Goal: Information Seeking & Learning: Learn about a topic

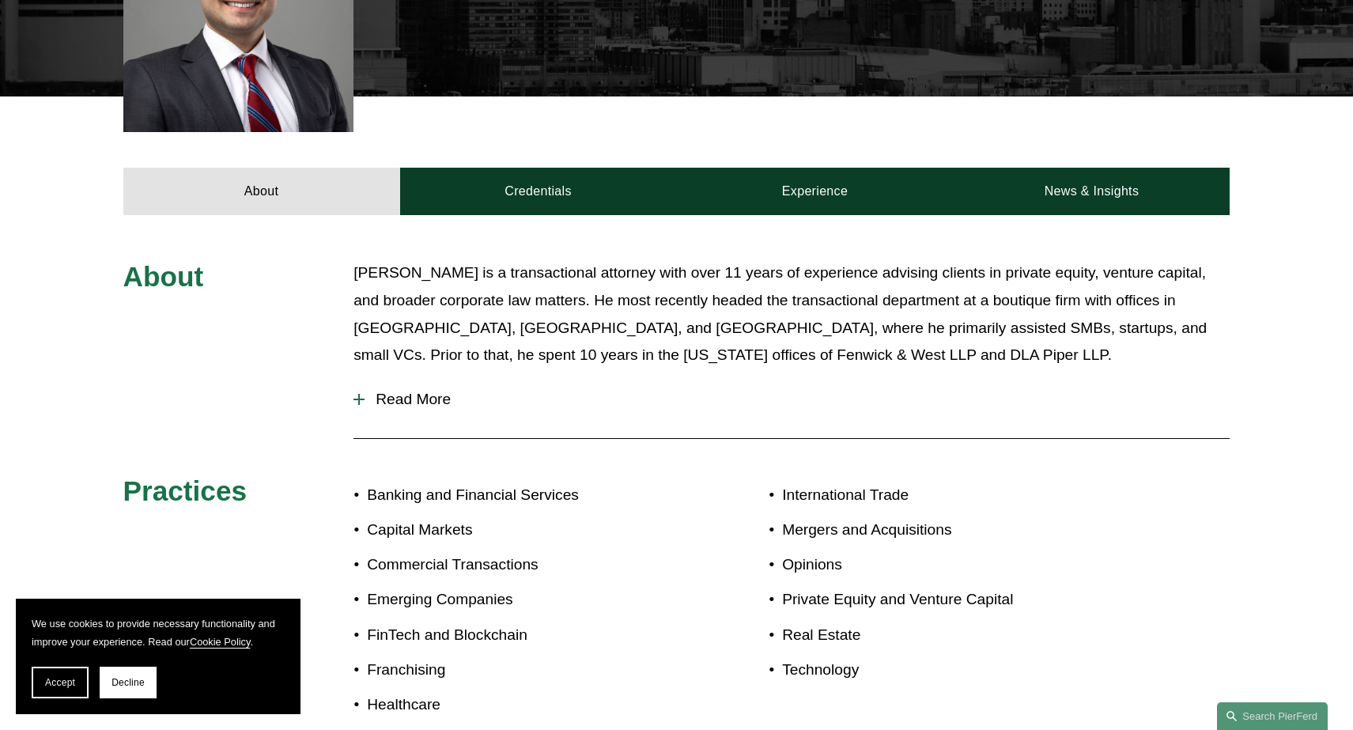
scroll to position [525, 0]
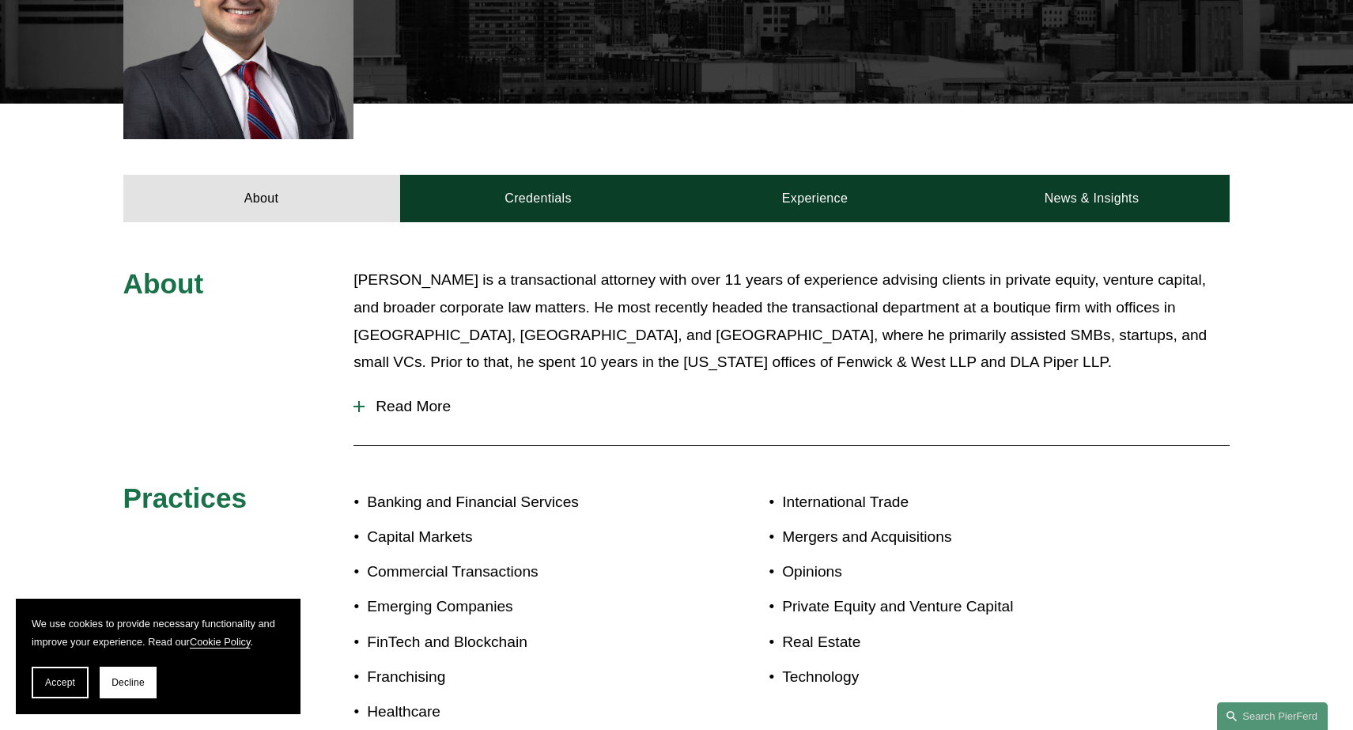
click at [430, 411] on span "Read More" at bounding box center [797, 406] width 865 height 17
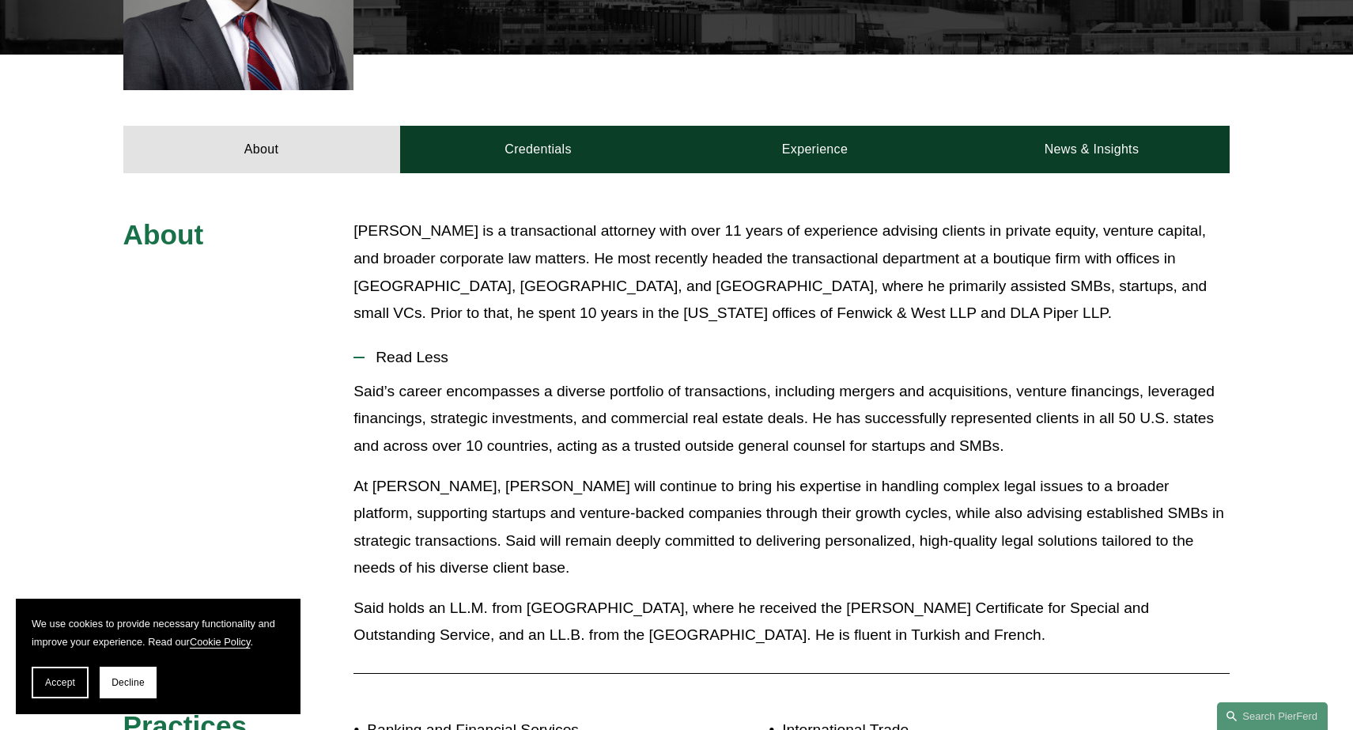
scroll to position [573, 0]
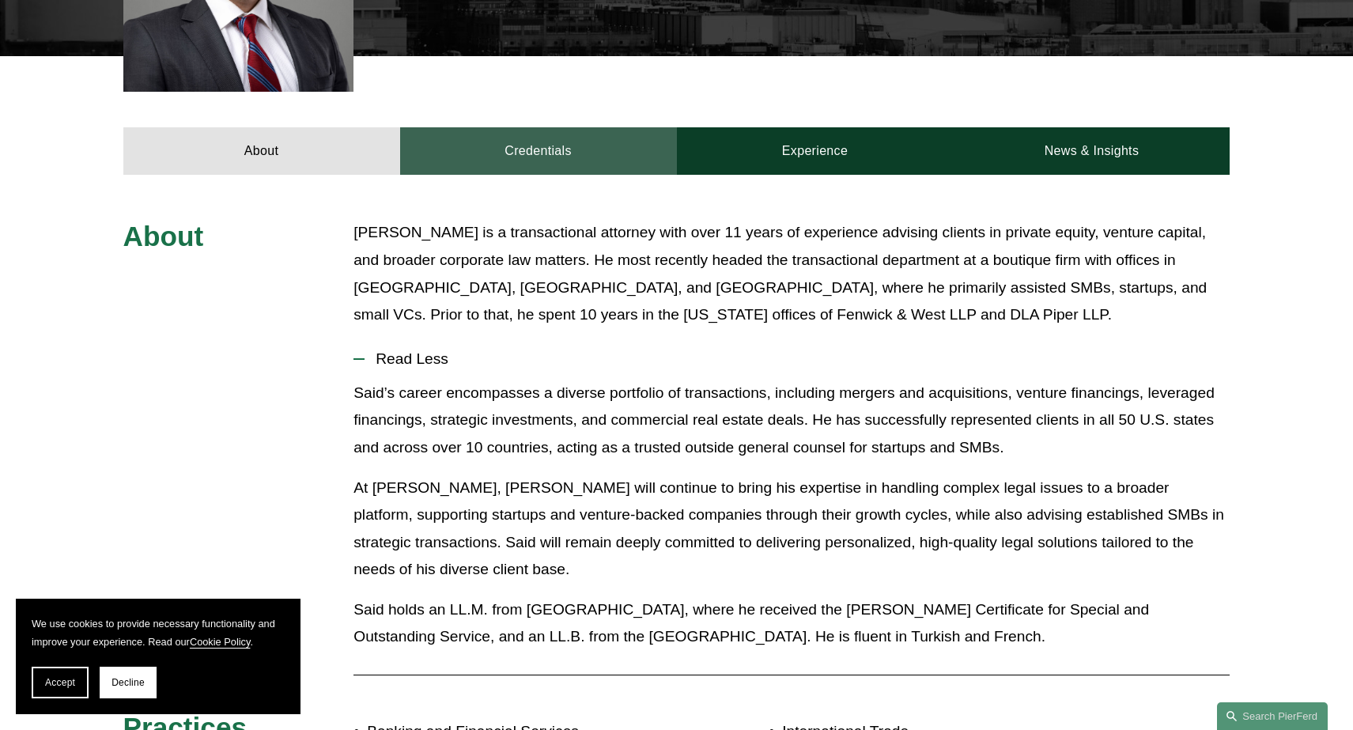
click at [591, 145] on link "Credentials" at bounding box center [538, 150] width 277 height 47
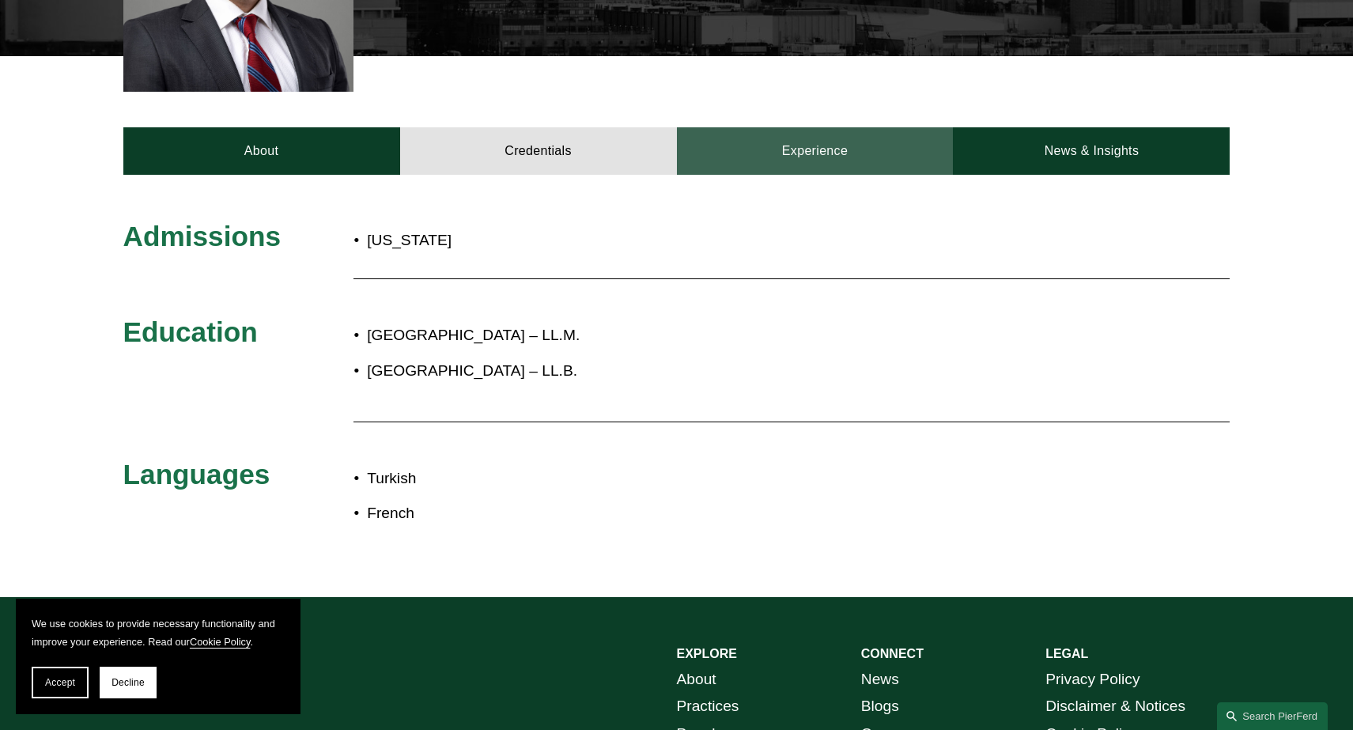
click at [779, 151] on link "Experience" at bounding box center [815, 150] width 277 height 47
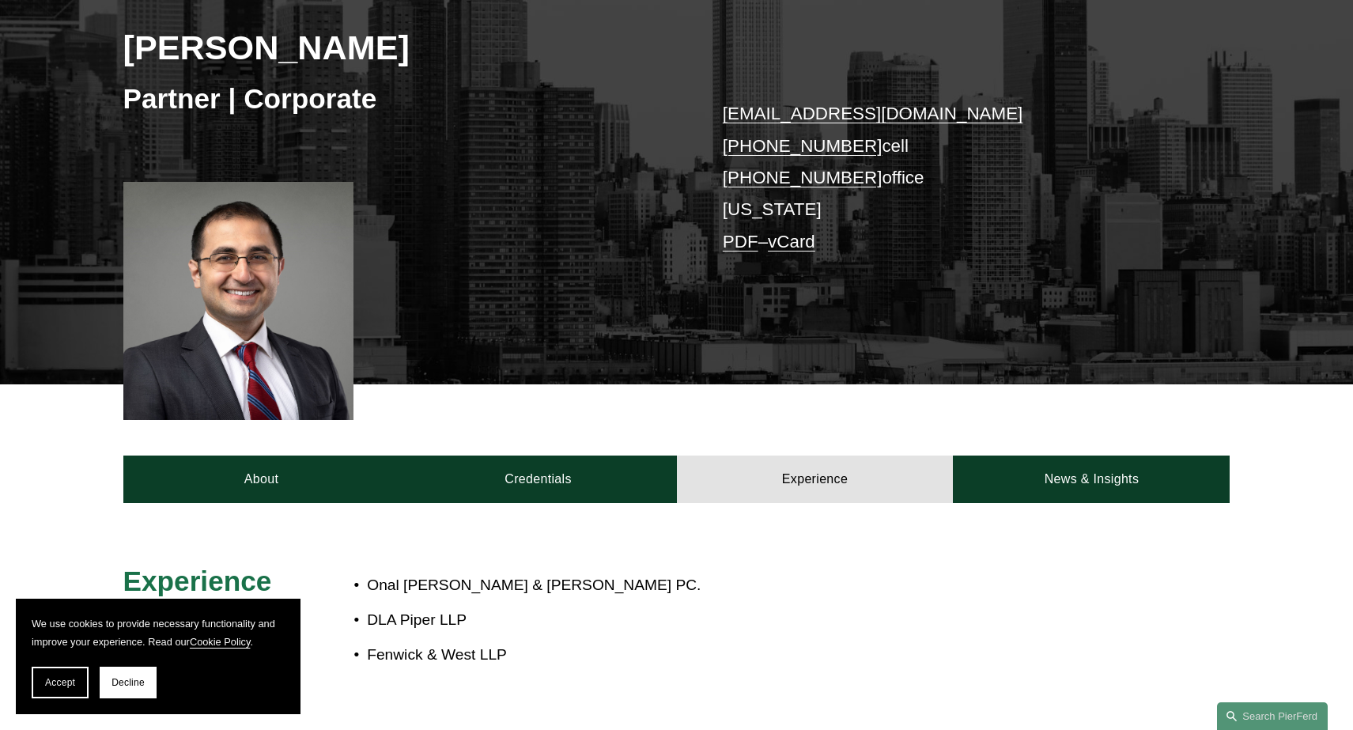
scroll to position [335, 0]
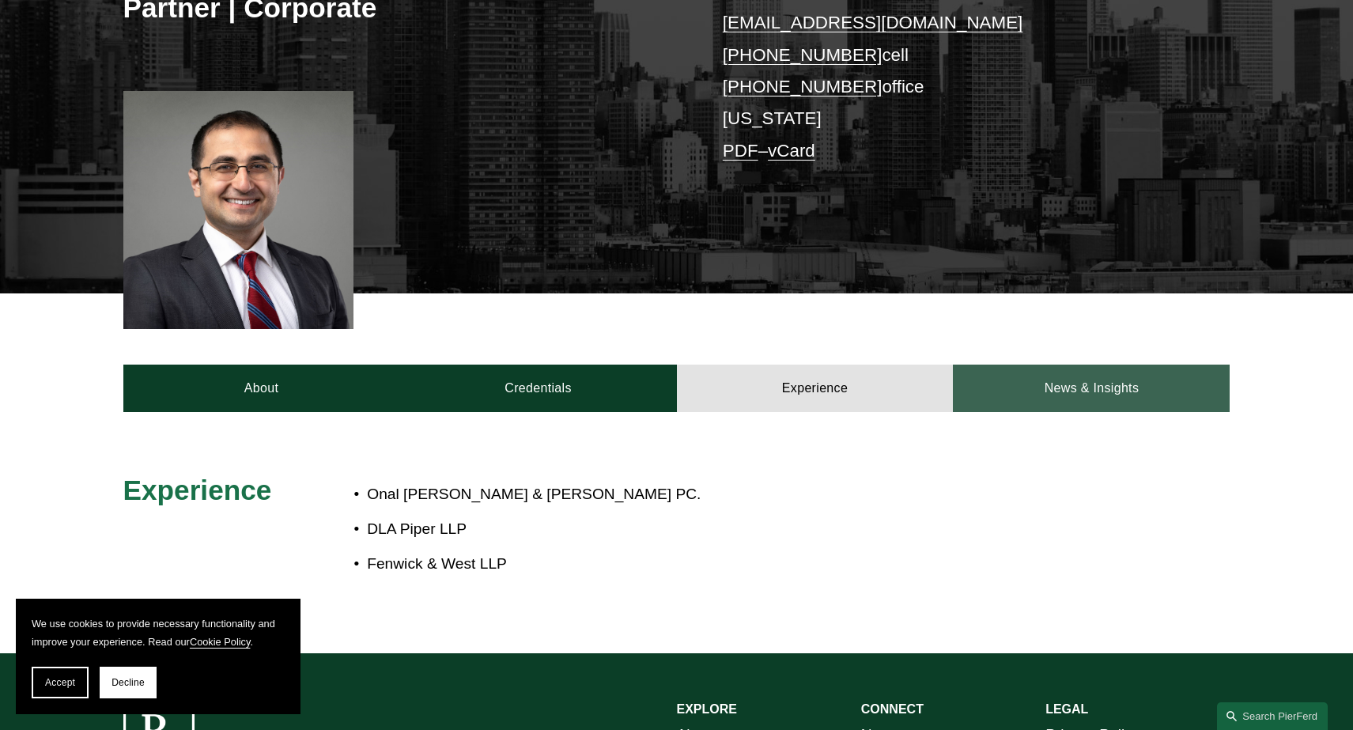
click at [1024, 383] on link "News & Insights" at bounding box center [1091, 388] width 277 height 47
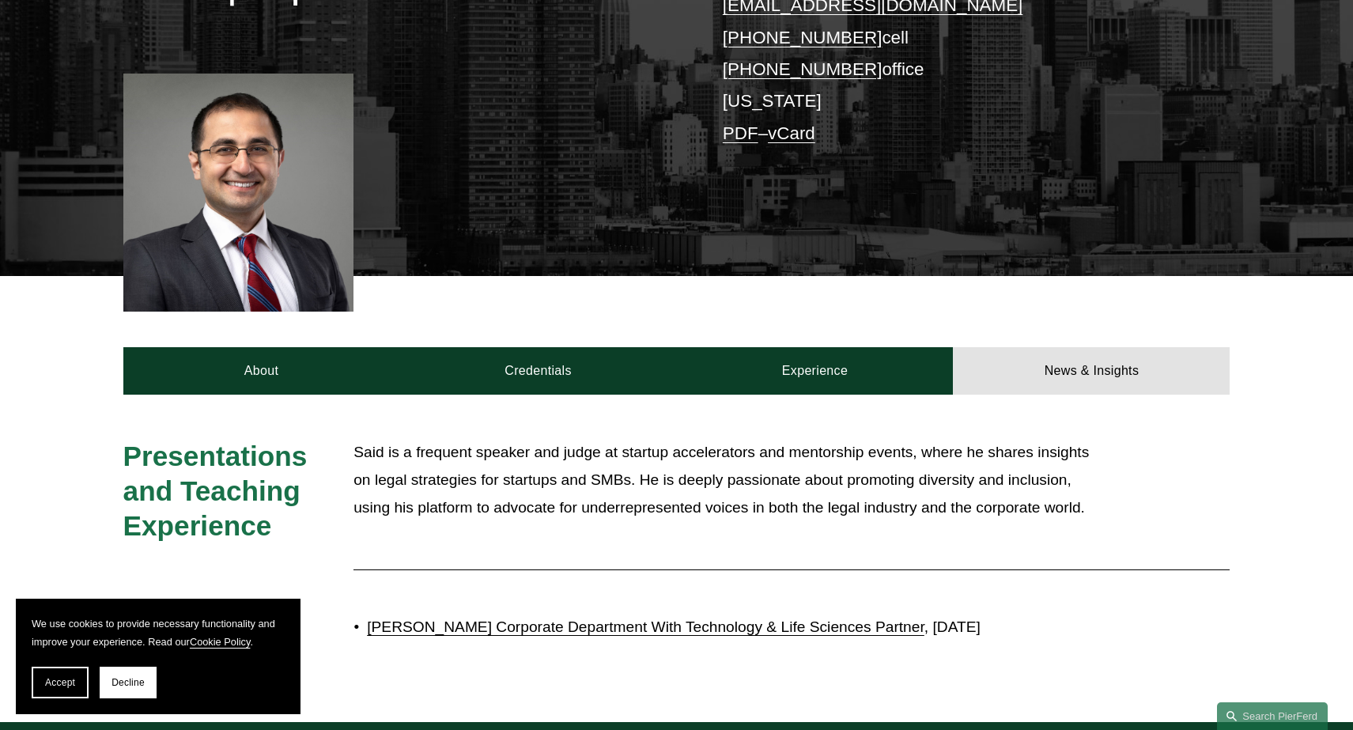
scroll to position [361, 0]
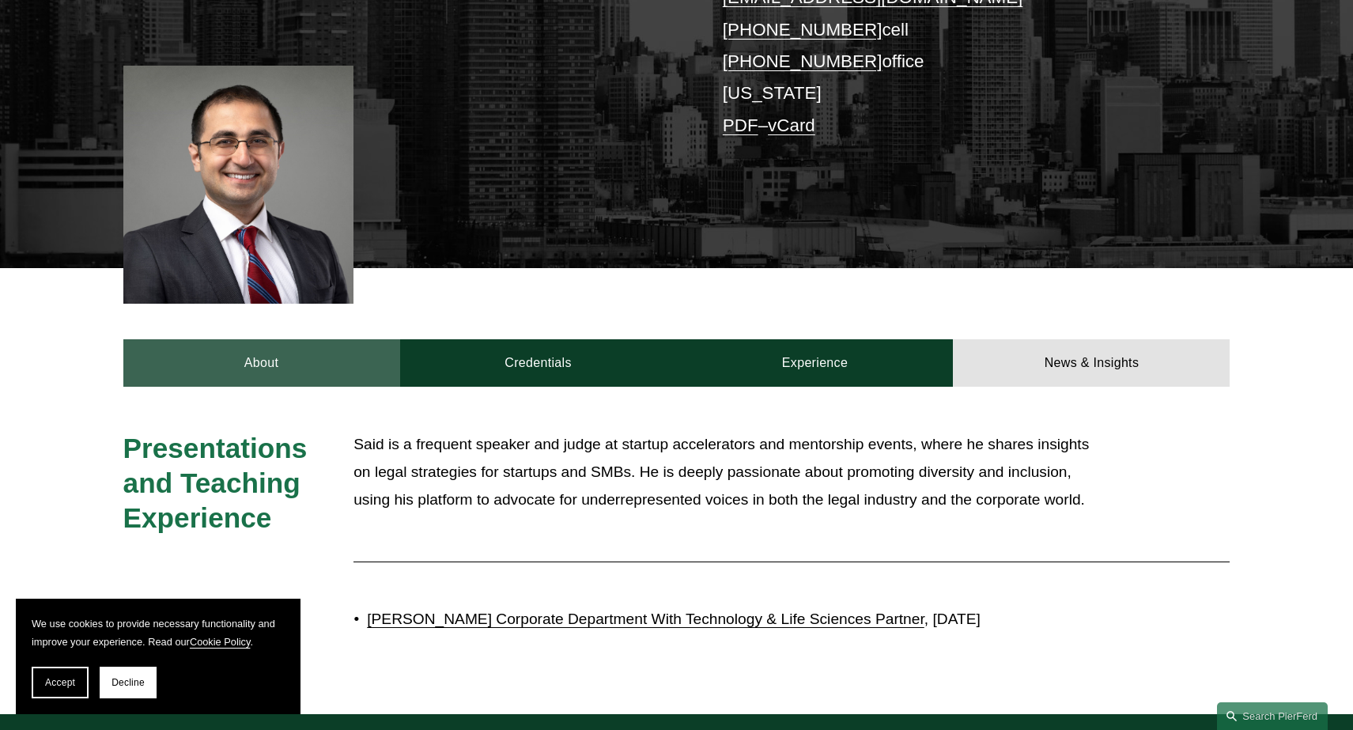
click at [322, 373] on link "About" at bounding box center [261, 362] width 277 height 47
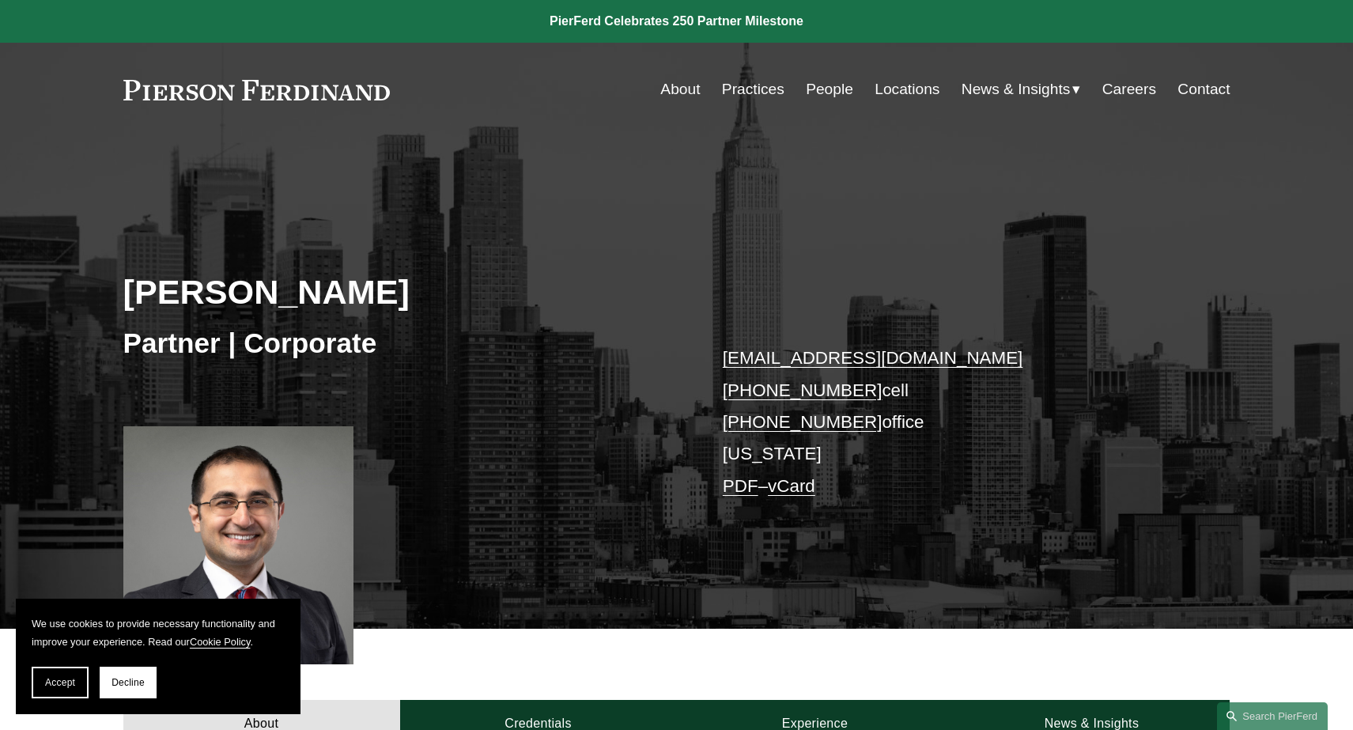
scroll to position [0, 0]
click at [829, 91] on link "People" at bounding box center [829, 89] width 47 height 30
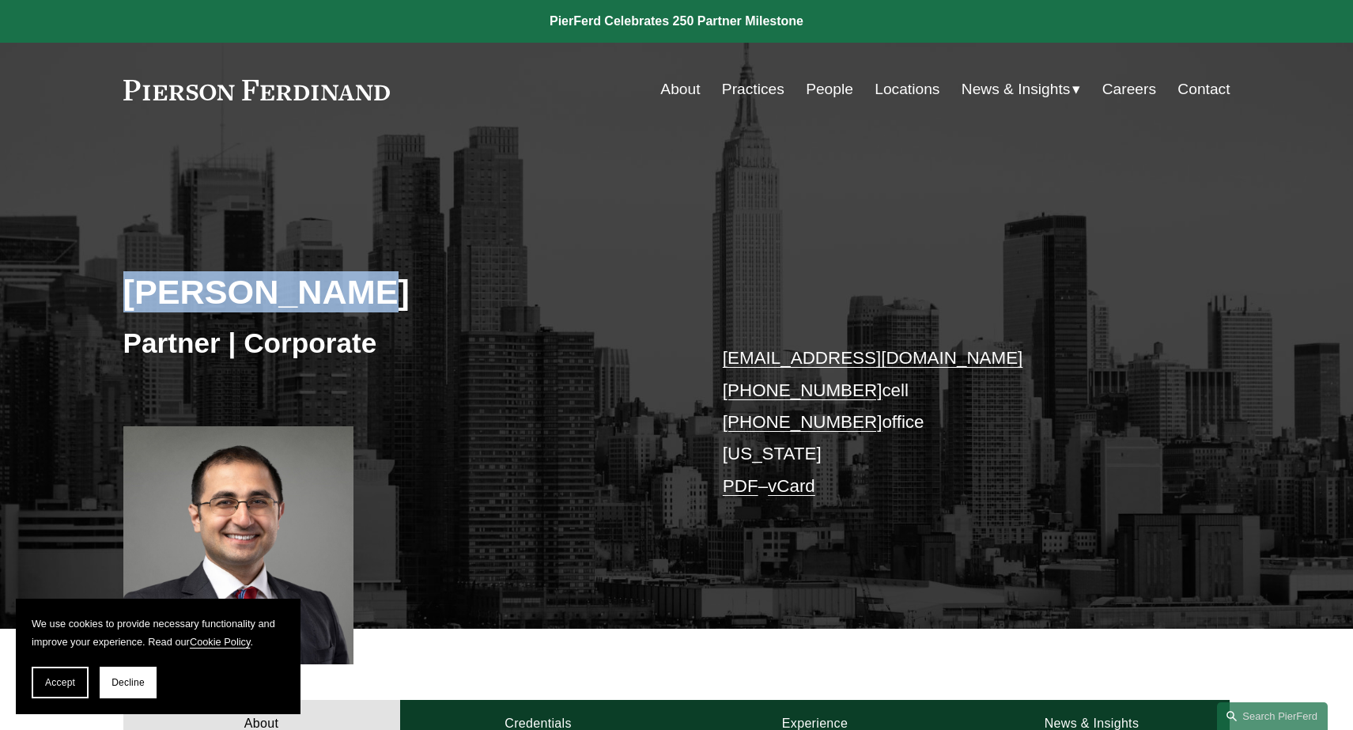
drag, startPoint x: 133, startPoint y: 288, endPoint x: 335, endPoint y: 290, distance: 202.5
click at [336, 290] on h2 "[PERSON_NAME]" at bounding box center [400, 291] width 554 height 41
click at [335, 290] on h2 "[PERSON_NAME]" at bounding box center [400, 291] width 554 height 41
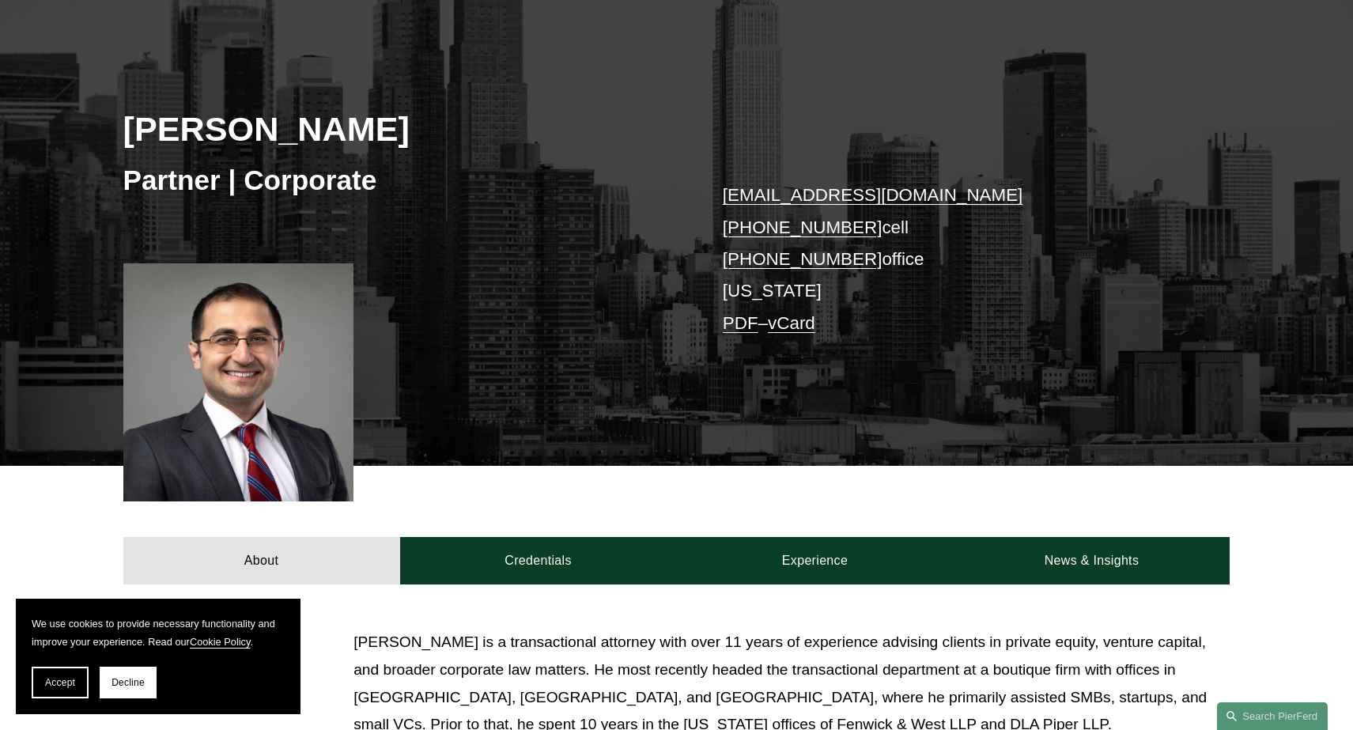
scroll to position [374, 0]
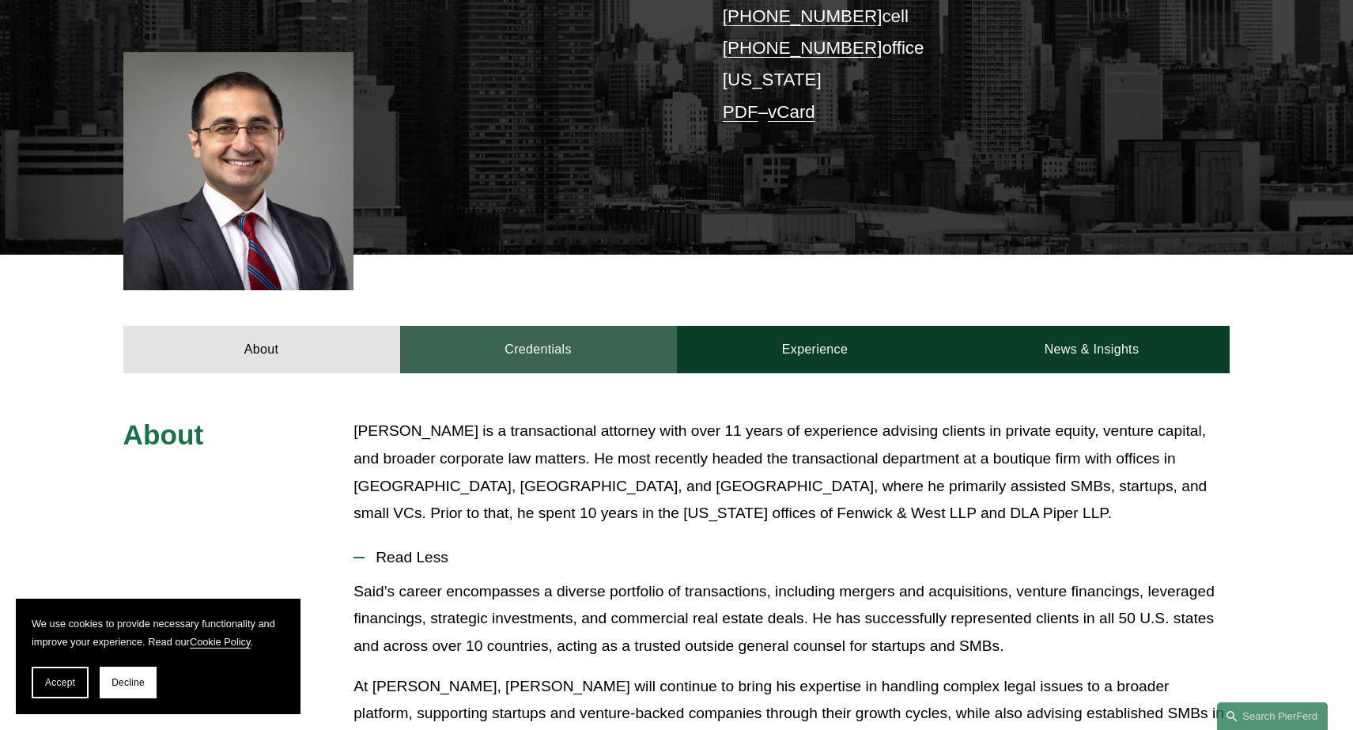
click at [547, 351] on link "Credentials" at bounding box center [538, 349] width 277 height 47
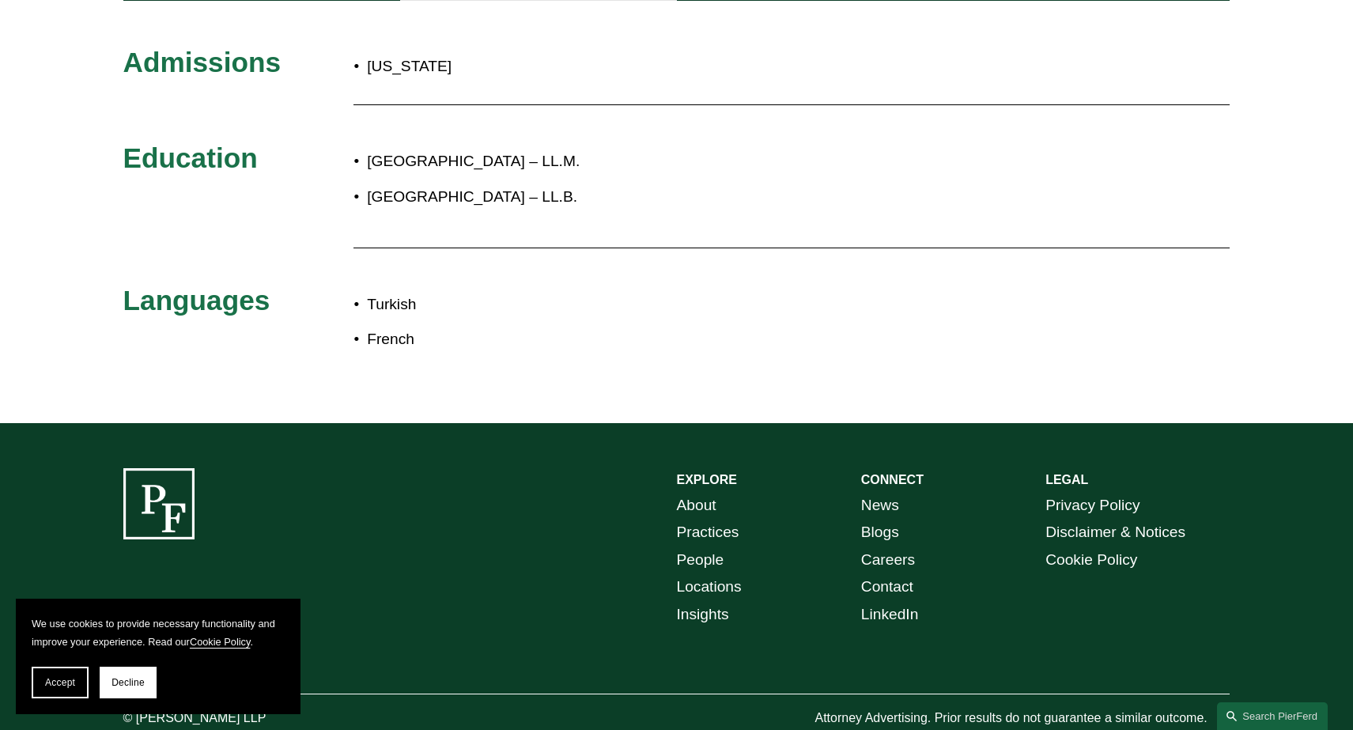
scroll to position [518, 0]
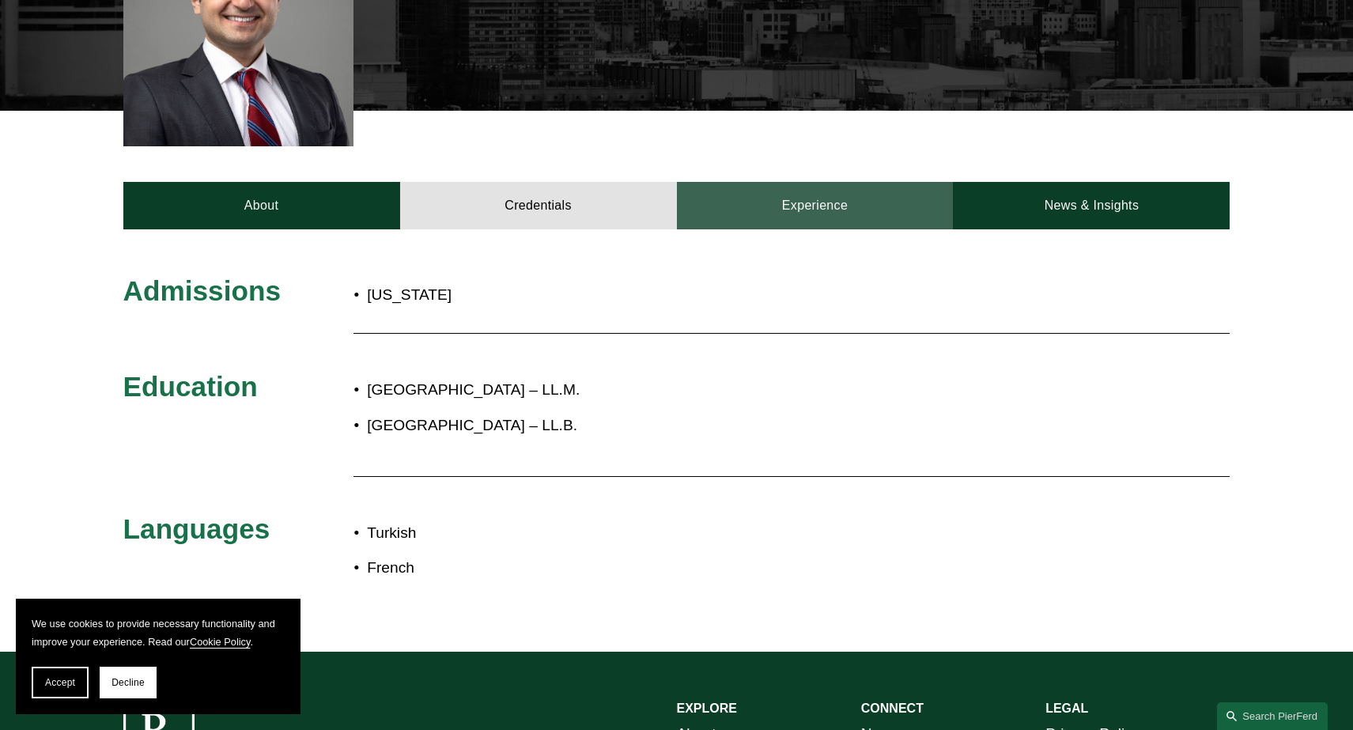
click at [785, 213] on link "Experience" at bounding box center [815, 205] width 277 height 47
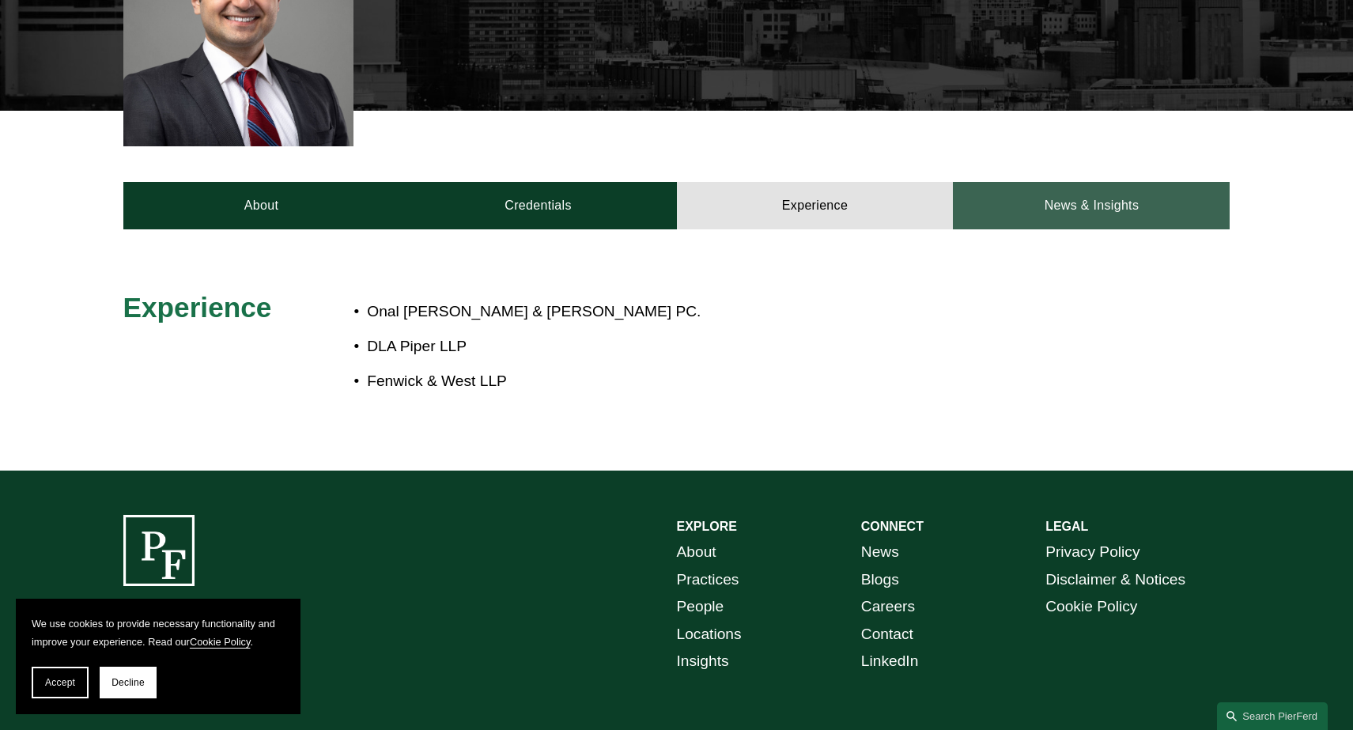
click at [1106, 193] on link "News & Insights" at bounding box center [1091, 205] width 277 height 47
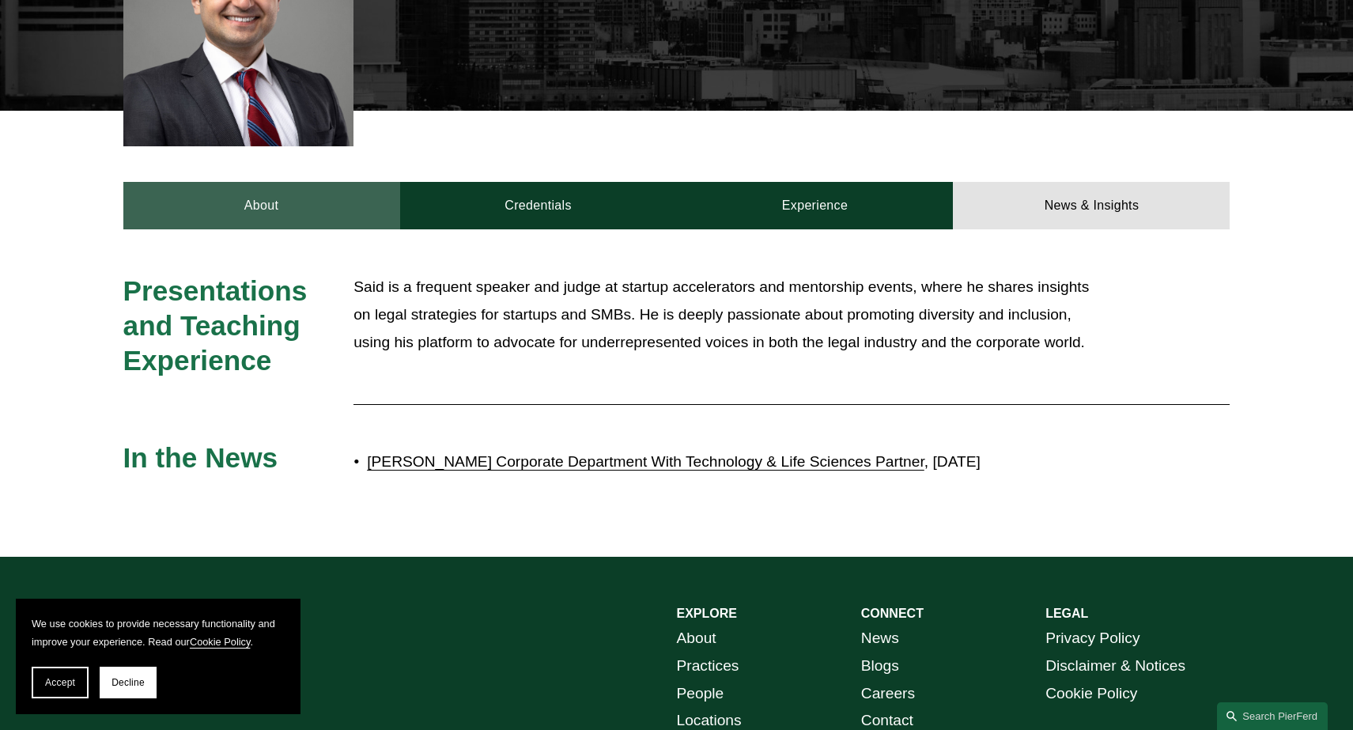
click at [308, 214] on link "About" at bounding box center [261, 205] width 277 height 47
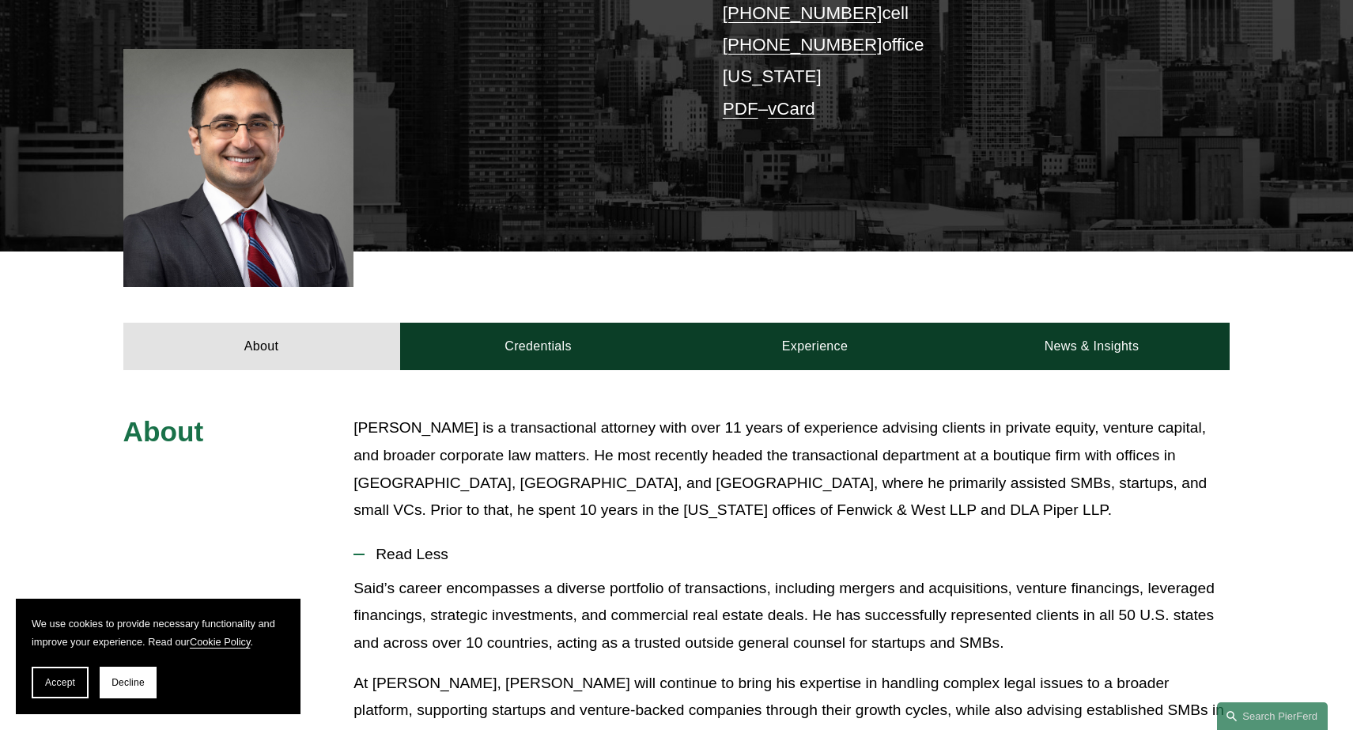
scroll to position [360, 0]
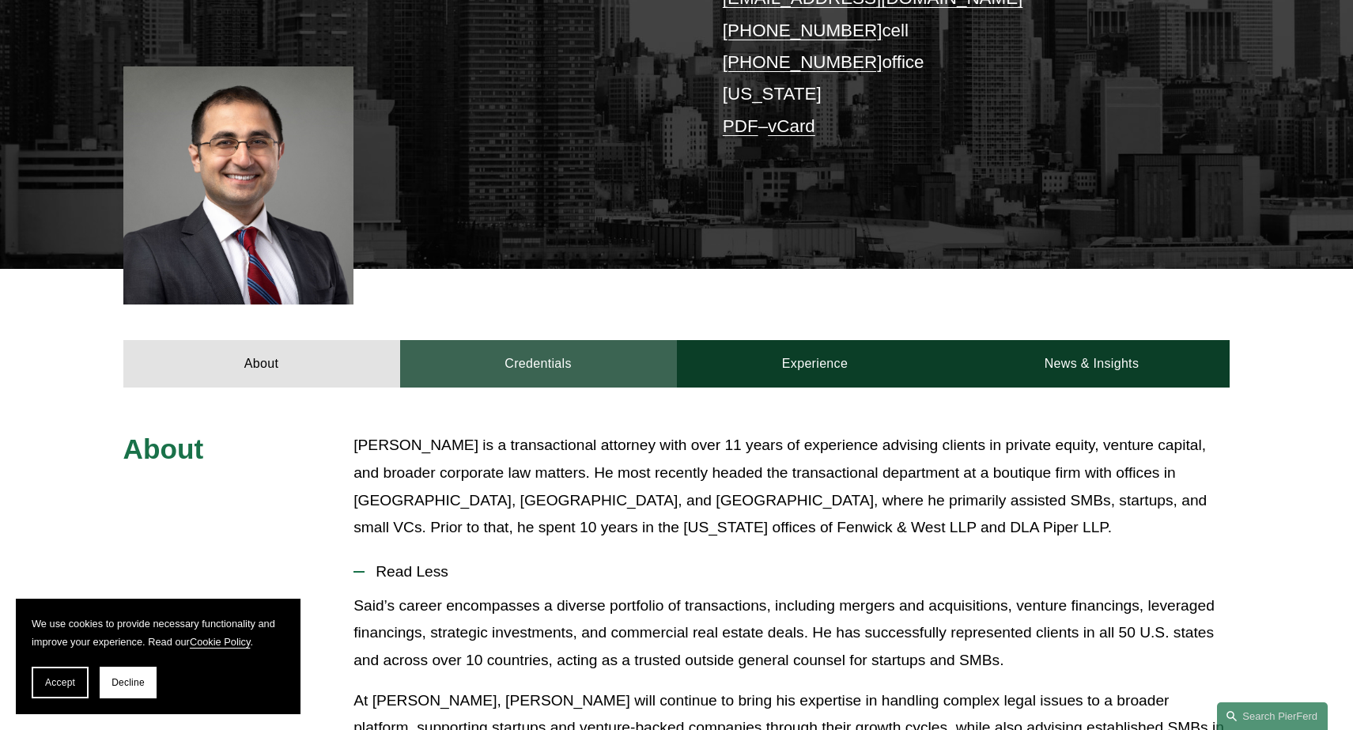
click at [542, 365] on link "Credentials" at bounding box center [538, 363] width 277 height 47
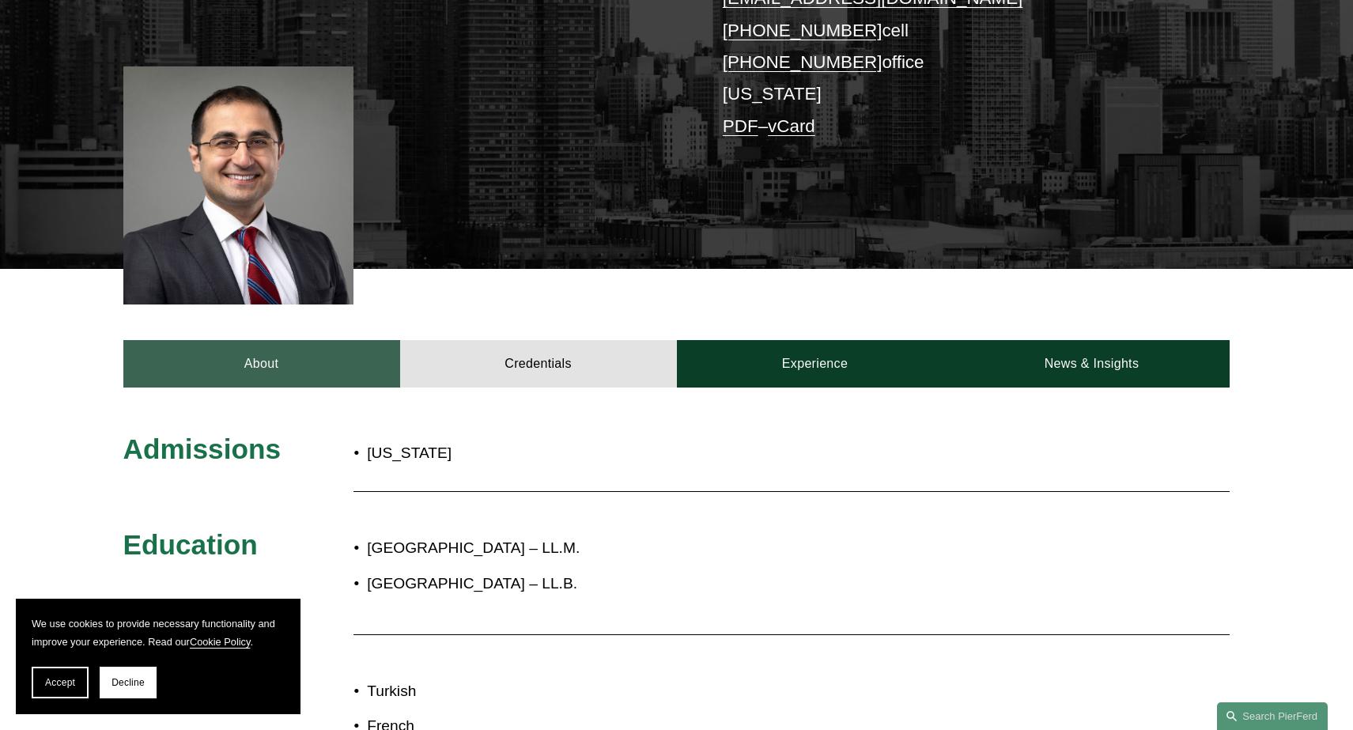
click at [346, 375] on link "About" at bounding box center [261, 363] width 277 height 47
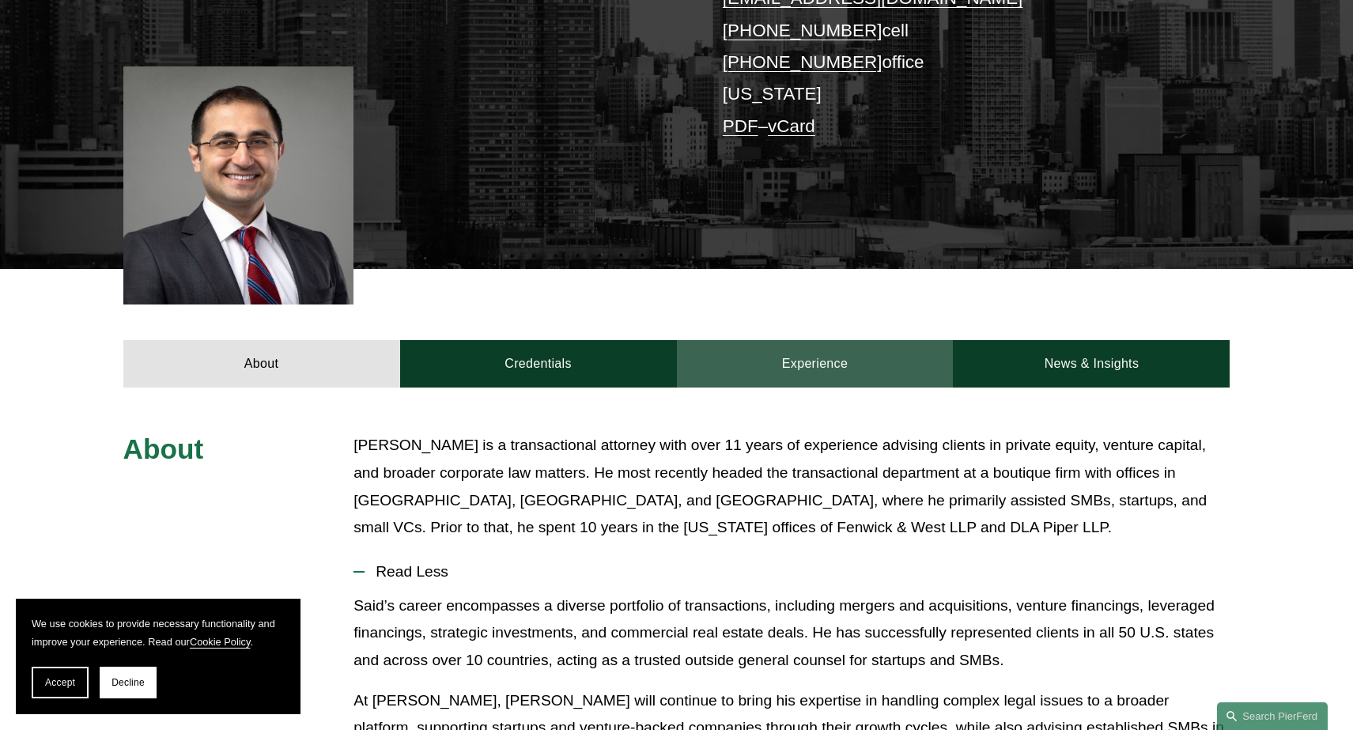
click at [813, 365] on link "Experience" at bounding box center [815, 363] width 277 height 47
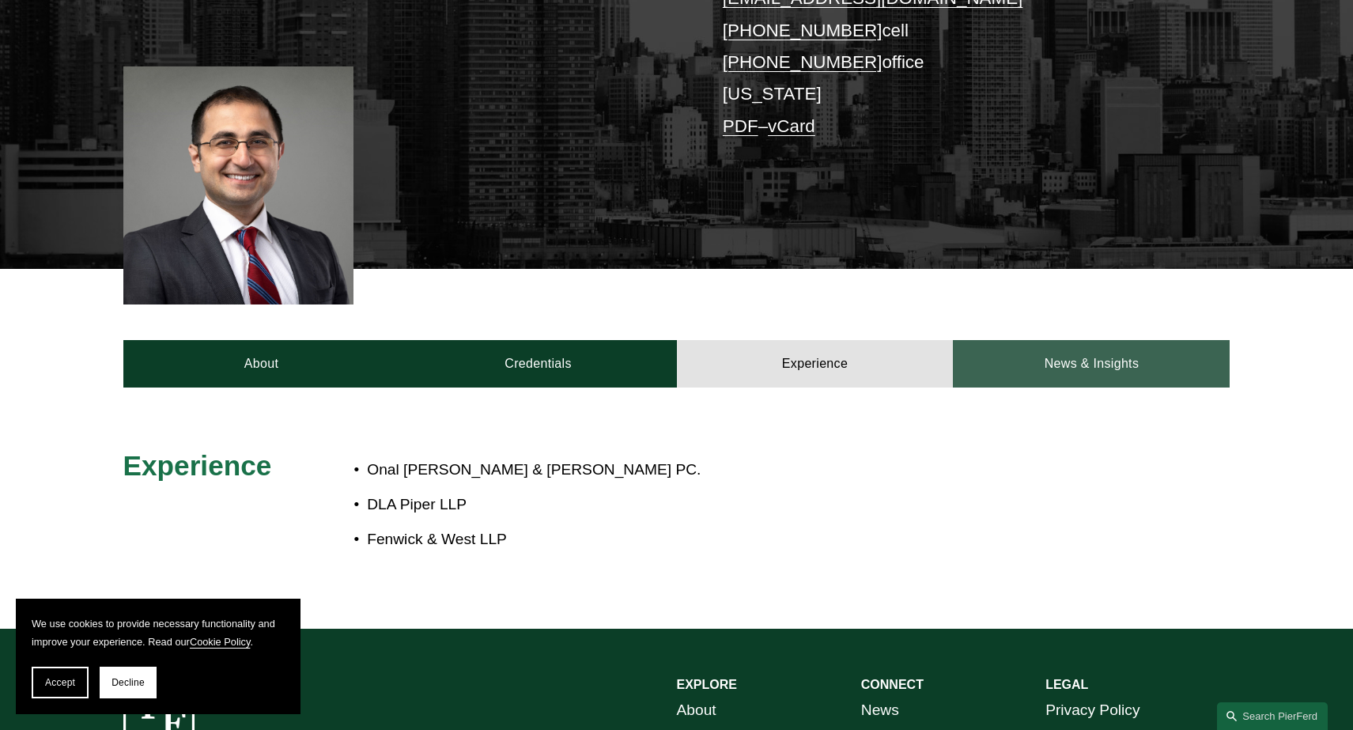
click at [1071, 377] on link "News & Insights" at bounding box center [1091, 363] width 277 height 47
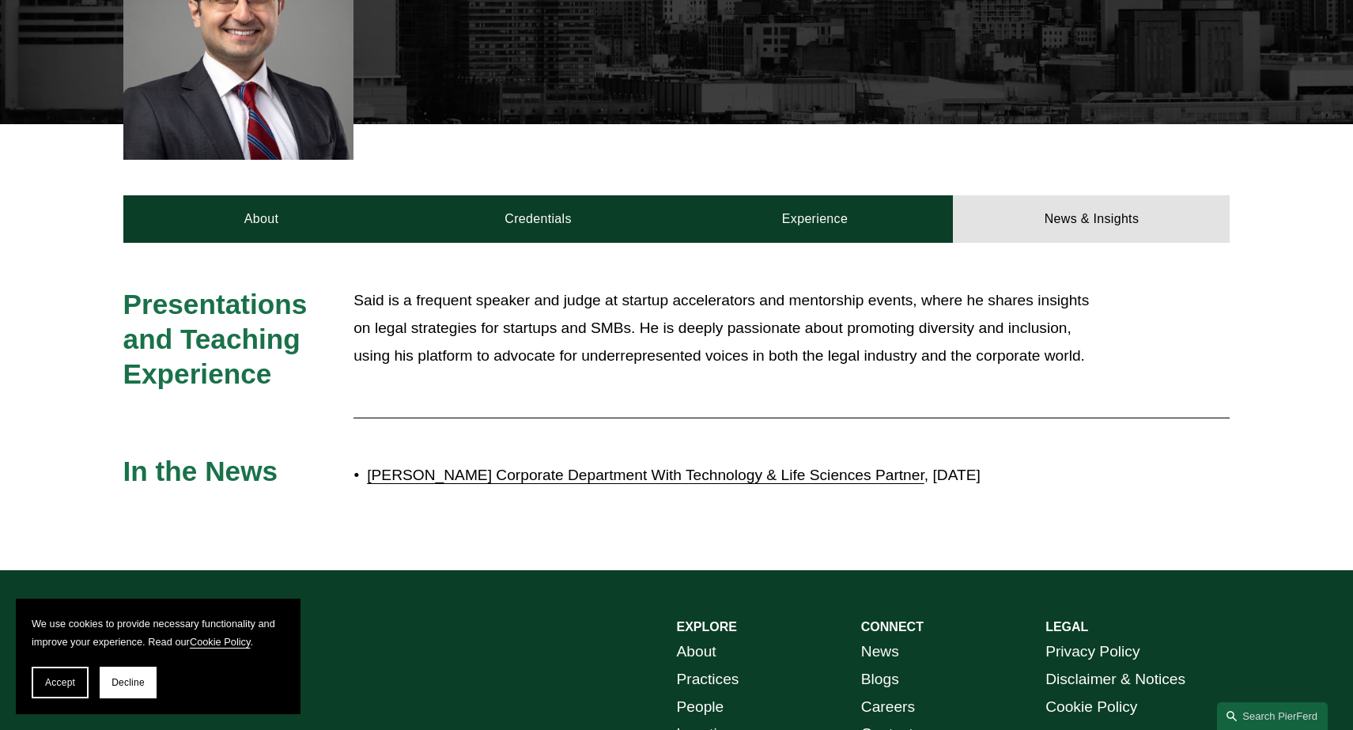
scroll to position [489, 0]
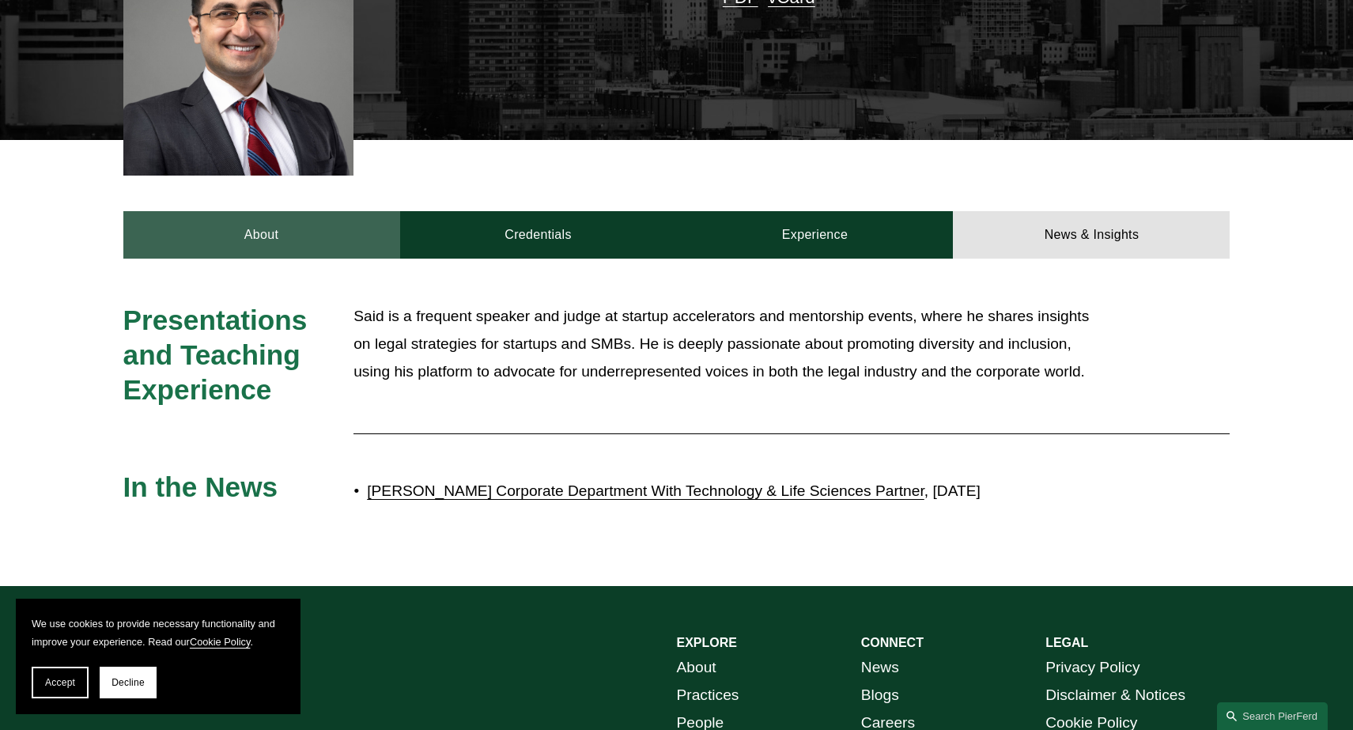
click at [272, 240] on link "About" at bounding box center [261, 234] width 277 height 47
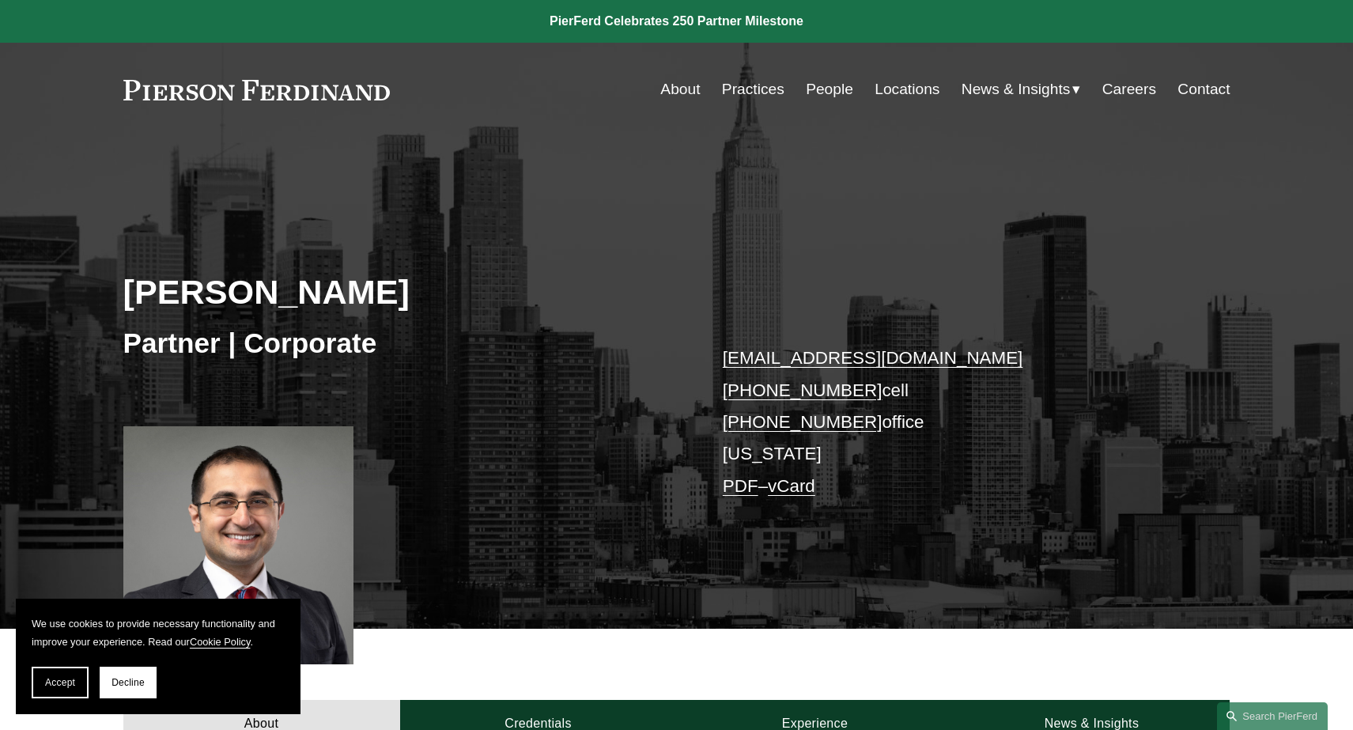
scroll to position [0, 0]
click at [747, 92] on link "Practices" at bounding box center [753, 89] width 62 height 30
click at [770, 82] on link "Practices" at bounding box center [753, 89] width 62 height 30
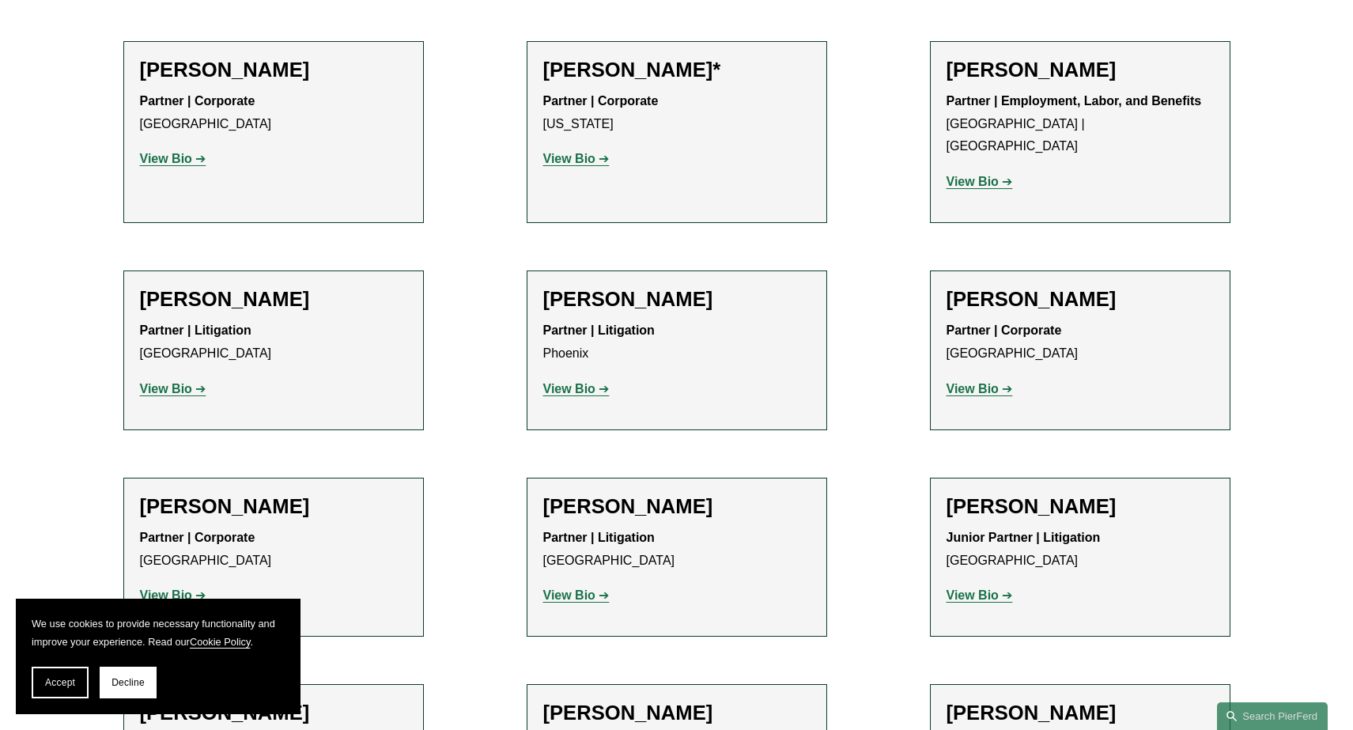
scroll to position [18597, 0]
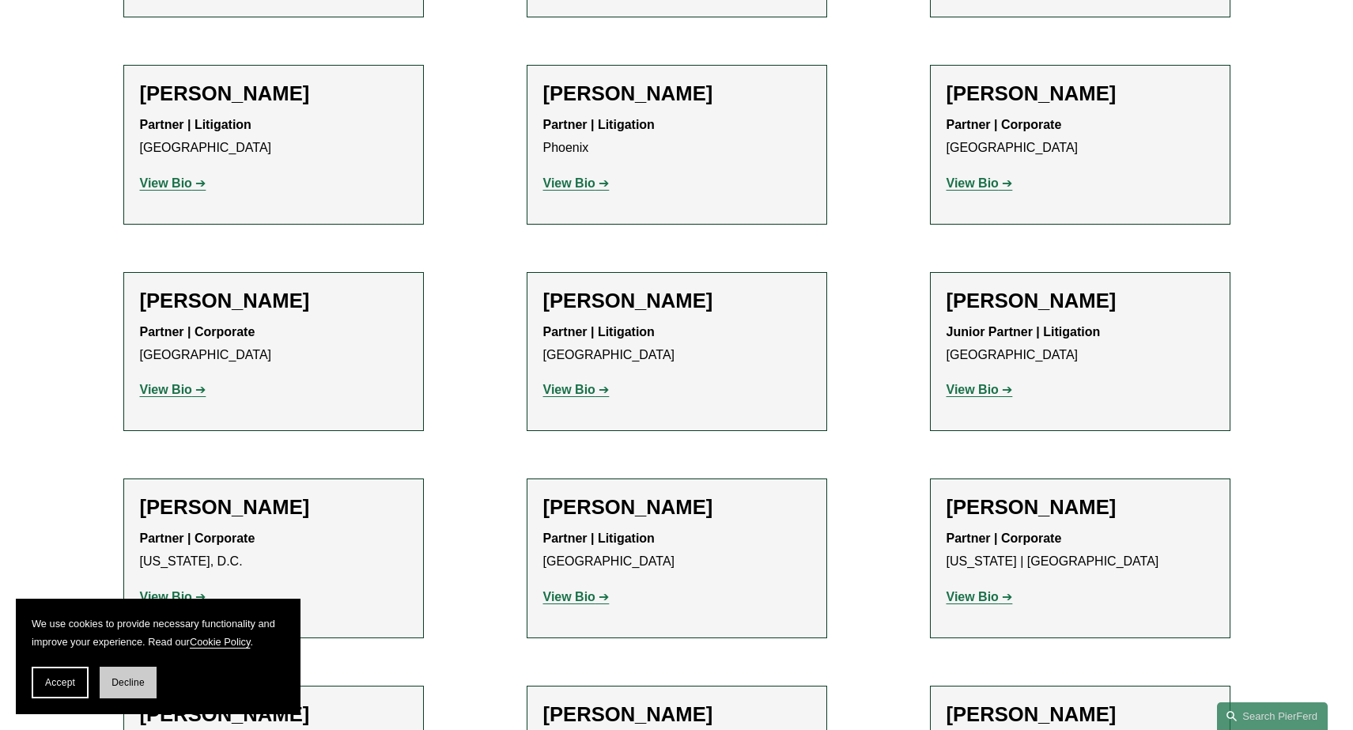
click at [130, 690] on button "Decline" at bounding box center [128, 683] width 57 height 32
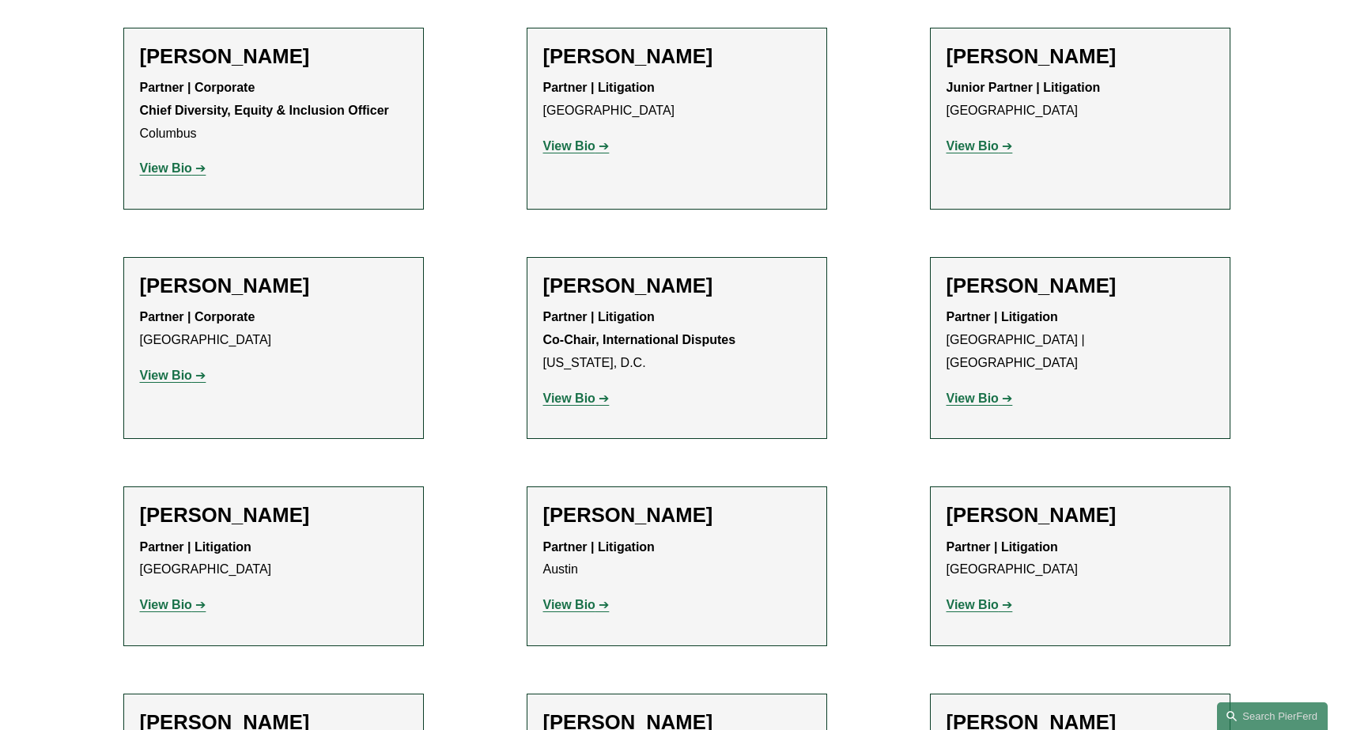
scroll to position [2763, 0]
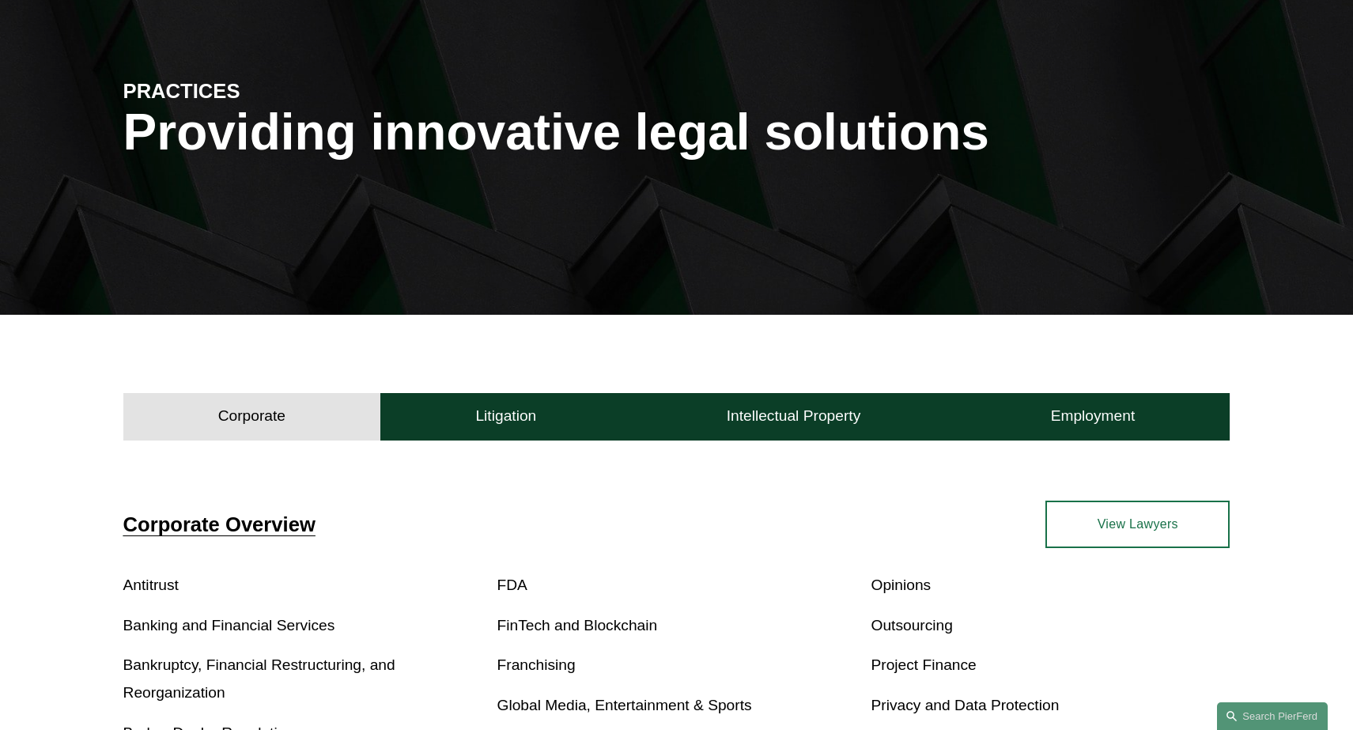
scroll to position [313, 0]
